Goal: Find specific page/section: Find specific page/section

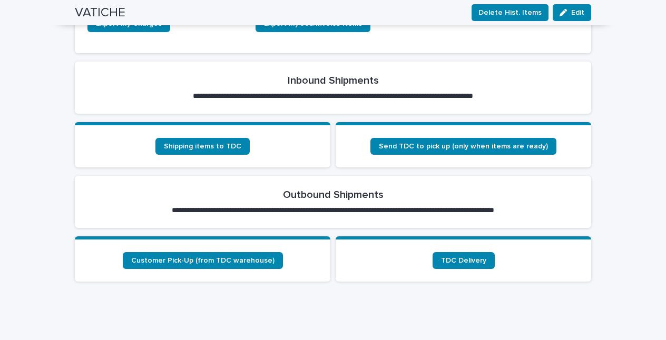
scroll to position [327, 0]
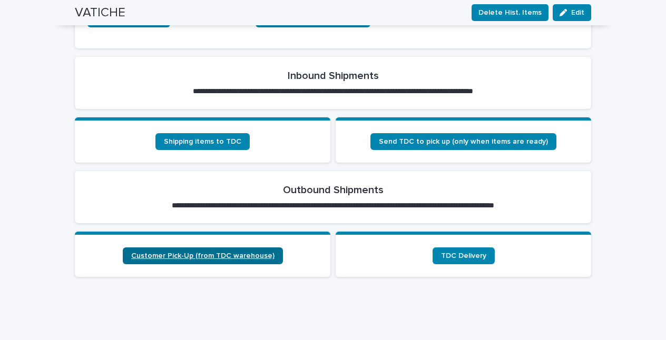
click at [241, 255] on span "Customer Pick-Up (from TDC warehouse)" at bounding box center [202, 255] width 143 height 7
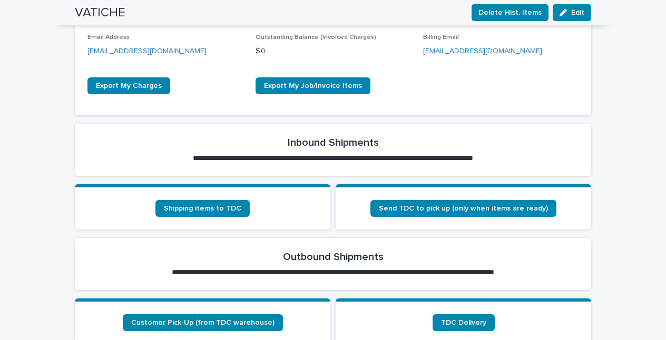
scroll to position [259, 0]
